Goal: Task Accomplishment & Management: Manage account settings

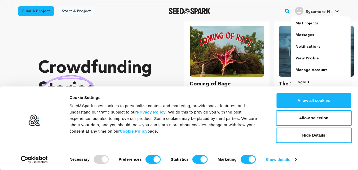
scroll to position [0, 94]
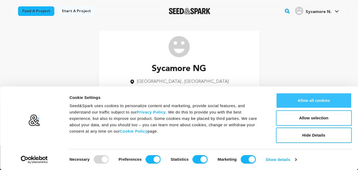
click at [307, 99] on button "Allow all cookies" at bounding box center [314, 100] width 76 height 15
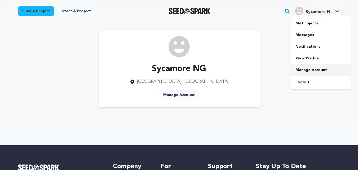
click at [308, 67] on link "Manage Account" at bounding box center [321, 70] width 59 height 12
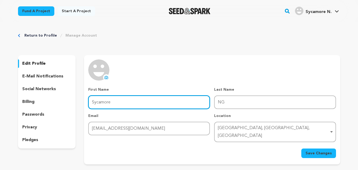
click at [114, 101] on input "Sycamore" at bounding box center [149, 103] width 122 height 14
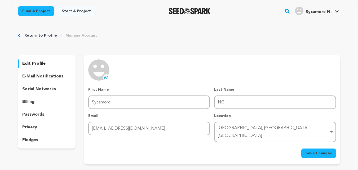
click at [107, 75] on icon at bounding box center [106, 77] width 4 height 4
click at [47, 89] on p "social networks" at bounding box center [39, 89] width 34 height 6
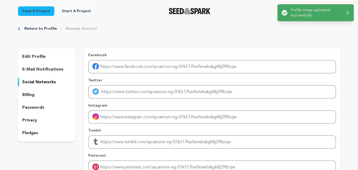
scroll to position [9, 0]
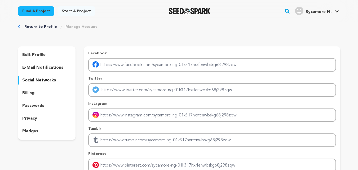
click at [47, 93] on div "billing" at bounding box center [47, 93] width 58 height 8
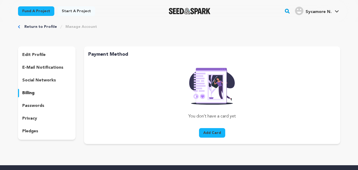
click at [47, 108] on div "passwords" at bounding box center [47, 106] width 58 height 8
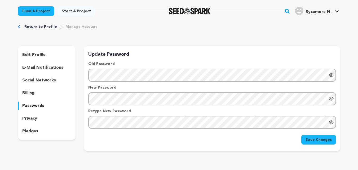
click at [43, 123] on div "edit profile e-mail notifications social networks billing passwords privacy ple…" at bounding box center [47, 92] width 58 height 93
click at [44, 122] on div "privacy" at bounding box center [47, 118] width 58 height 8
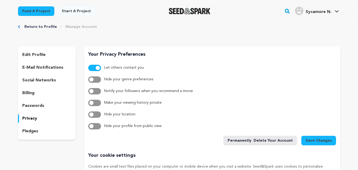
click at [60, 57] on div "edit profile" at bounding box center [47, 55] width 58 height 8
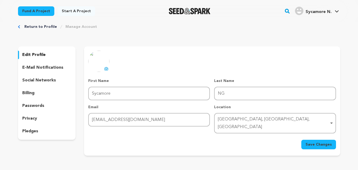
click at [36, 120] on p "privacy" at bounding box center [29, 118] width 15 height 6
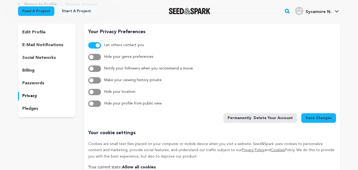
scroll to position [27, 0]
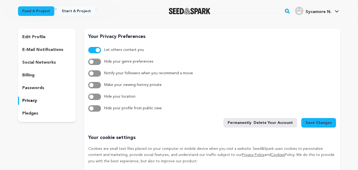
click at [56, 79] on div "billing" at bounding box center [47, 75] width 58 height 8
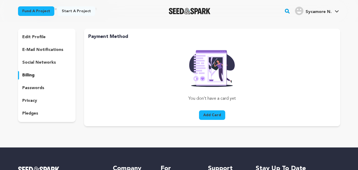
click at [63, 67] on div "edit profile e-mail notifications social networks billing passwords privacy ple…" at bounding box center [47, 75] width 58 height 93
click at [69, 54] on div "edit profile e-mail notifications social networks billing passwords privacy ple…" at bounding box center [47, 75] width 58 height 93
click at [64, 51] on div "e-mail notifications" at bounding box center [47, 50] width 58 height 8
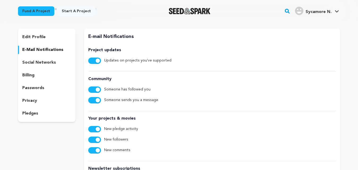
click at [24, 37] on p "edit profile" at bounding box center [33, 37] width 23 height 6
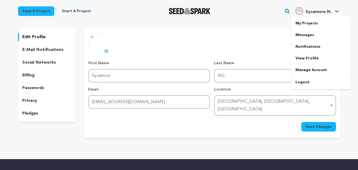
click at [331, 12] on span "Sycamore N." at bounding box center [319, 12] width 26 height 4
click at [336, 11] on icon at bounding box center [337, 11] width 4 height 2
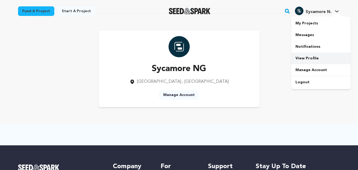
click at [311, 59] on link "View Profile" at bounding box center [321, 59] width 59 height 12
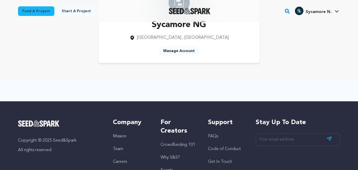
scroll to position [44, 0]
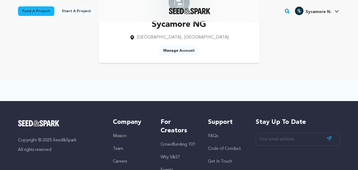
click at [176, 52] on link "Manage Account" at bounding box center [179, 51] width 40 height 10
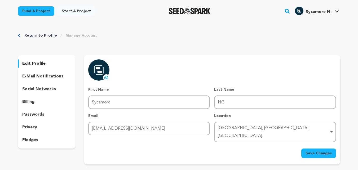
click at [79, 11] on link "Start a project" at bounding box center [77, 11] width 38 height 10
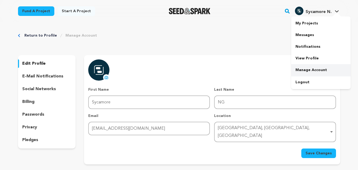
click at [312, 68] on link "Manage Account" at bounding box center [321, 70] width 59 height 12
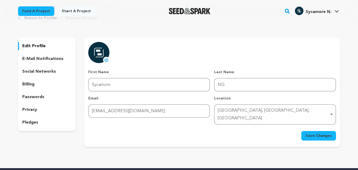
scroll to position [35, 0]
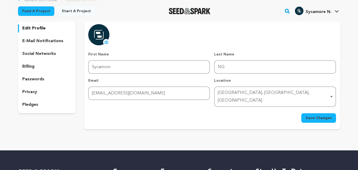
click at [314, 115] on span "Save Changes" at bounding box center [319, 117] width 26 height 5
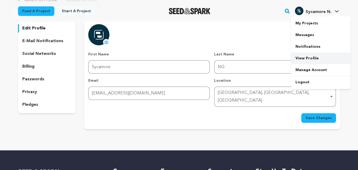
click at [310, 58] on link "View Profile" at bounding box center [321, 59] width 59 height 12
